Goal: Information Seeking & Learning: Learn about a topic

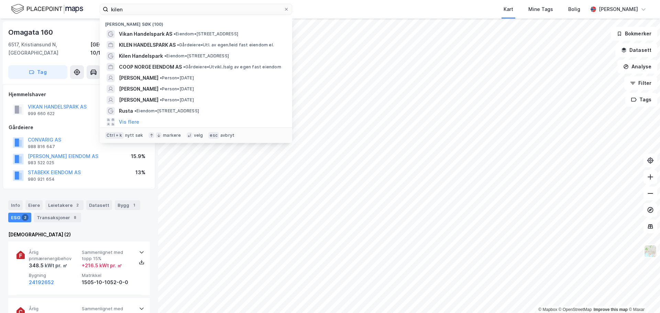
click at [145, 9] on input "kilen" at bounding box center [195, 9] width 175 height 10
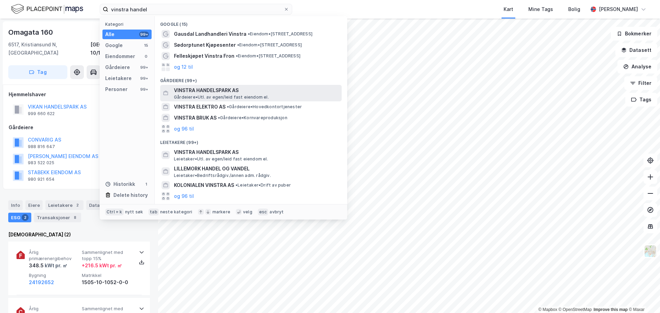
click at [224, 86] on span "VINSTRA HANDELSPARK AS" at bounding box center [256, 90] width 165 height 8
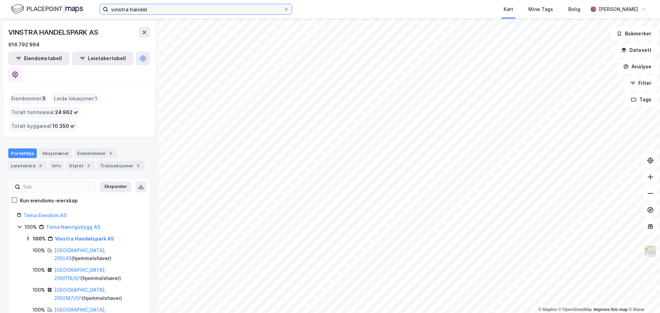
click at [162, 8] on input "vinstra handel" at bounding box center [195, 9] width 175 height 10
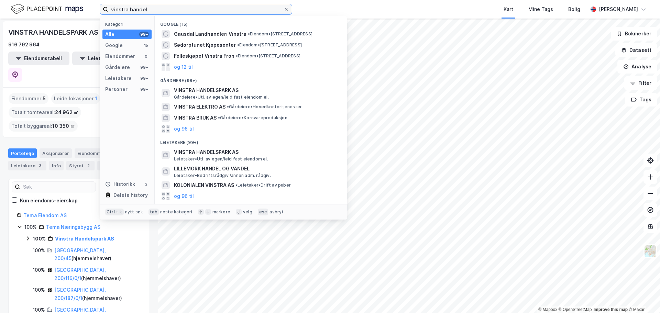
click at [162, 8] on input "vinstra handel" at bounding box center [195, 9] width 175 height 10
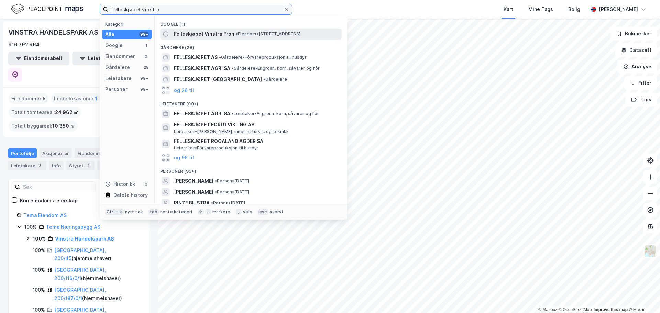
type input "felleskjøpet vinstra"
click at [202, 32] on span "Felleskjøpet Vinstra Fron" at bounding box center [204, 34] width 61 height 8
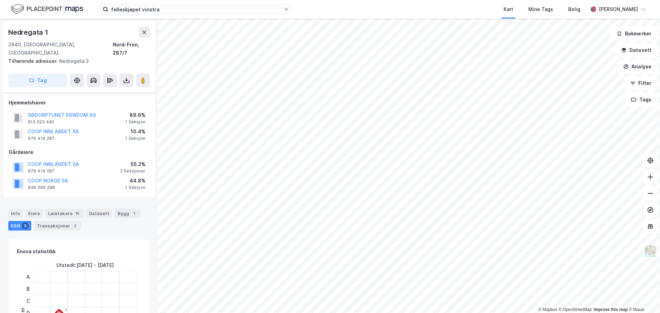
scroll to position [69, 0]
